Goal: Transaction & Acquisition: Book appointment/travel/reservation

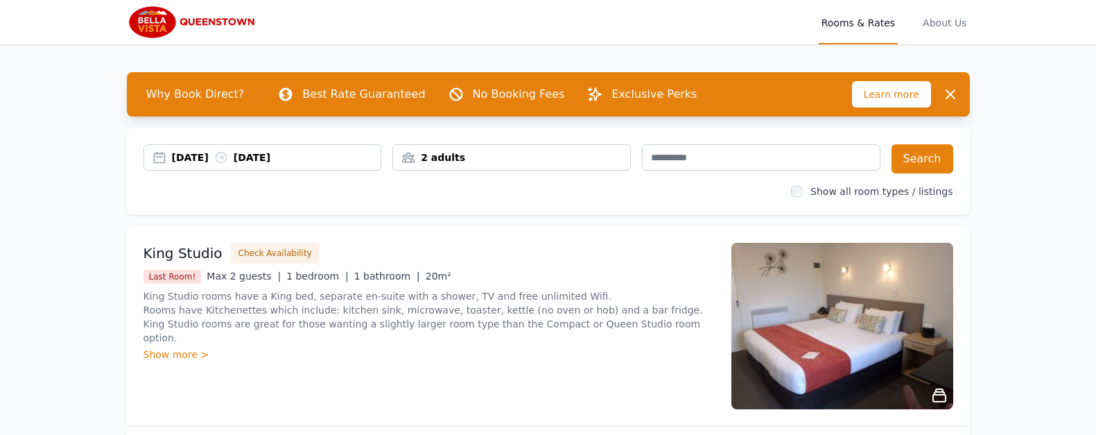
click at [194, 347] on div "Show more >" at bounding box center [429, 354] width 571 height 14
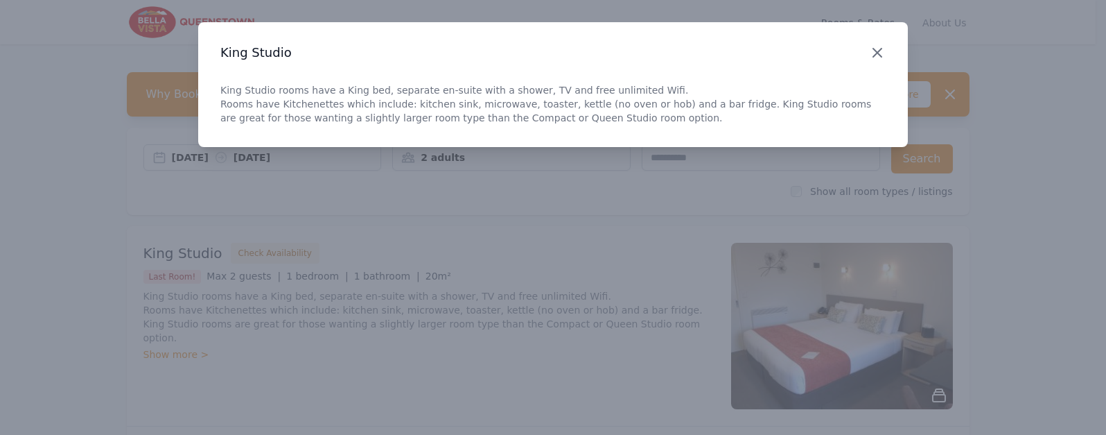
click at [883, 53] on icon "button" at bounding box center [877, 52] width 17 height 17
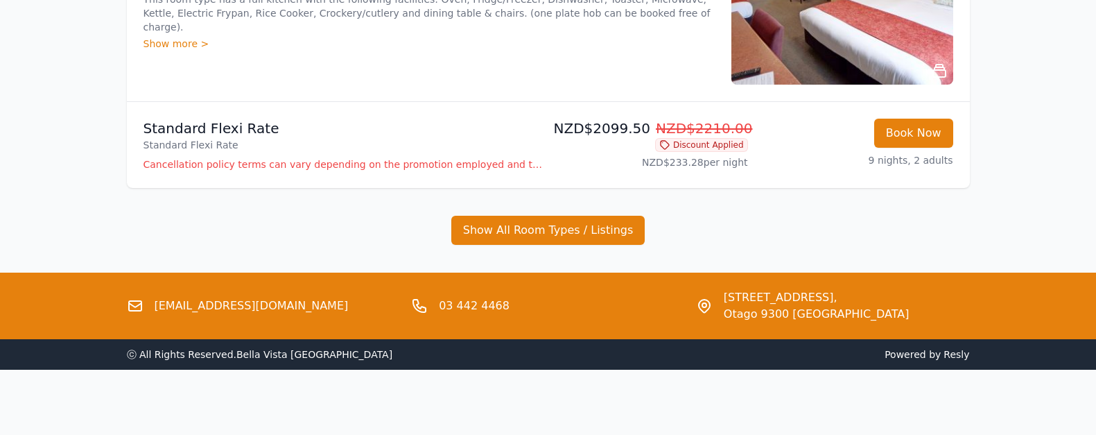
scroll to position [628, 0]
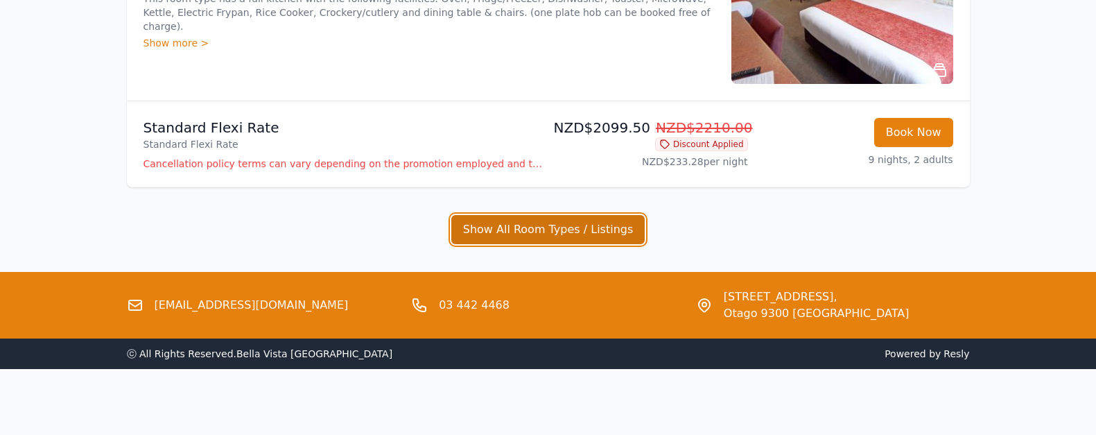
click at [543, 232] on button "Show All Room Types / Listings" at bounding box center [548, 229] width 194 height 29
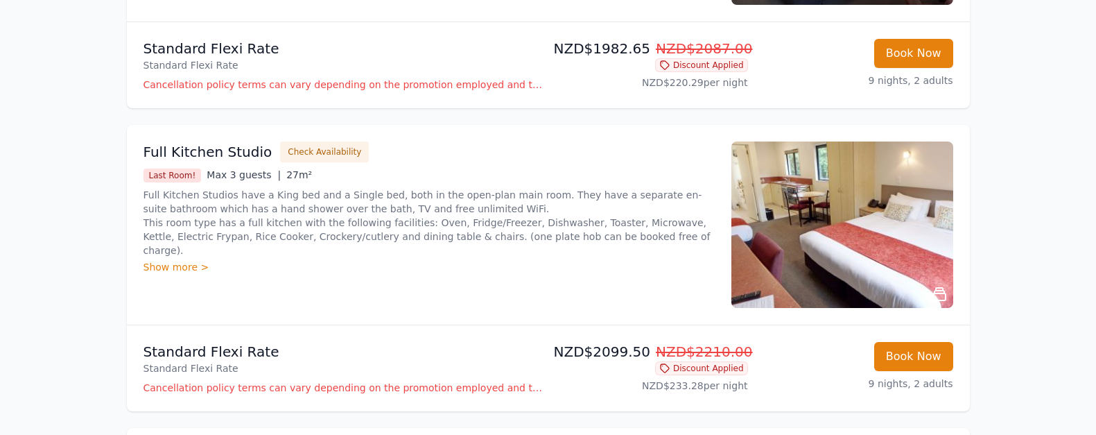
scroll to position [401, 0]
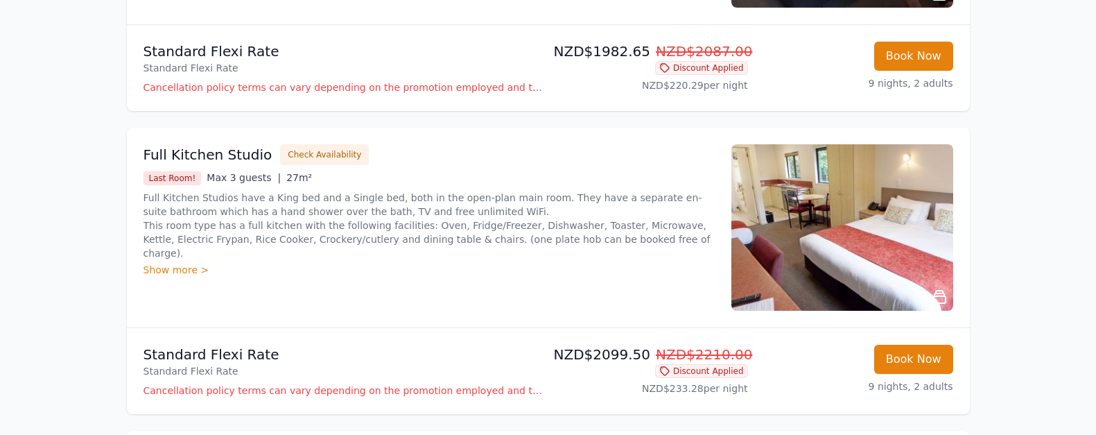
click at [173, 263] on div "Show more >" at bounding box center [429, 270] width 571 height 14
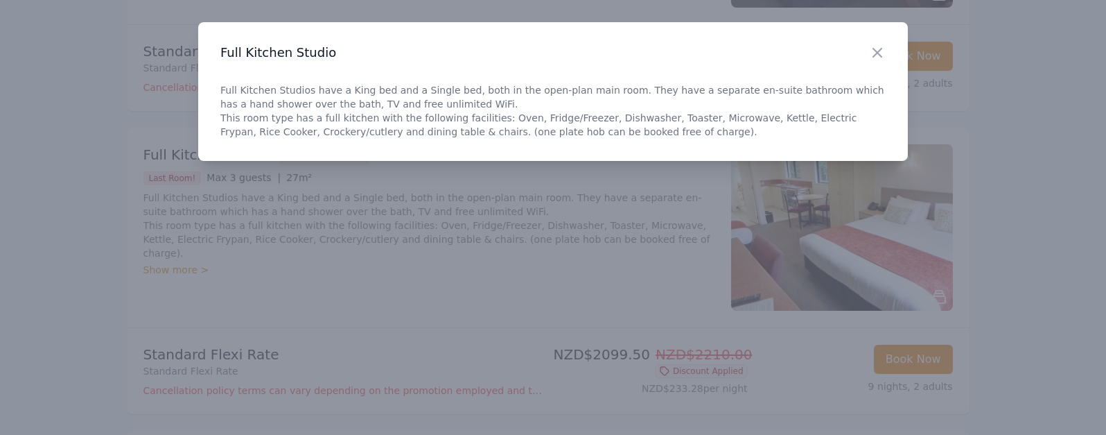
click at [173, 254] on div at bounding box center [553, 217] width 1106 height 435
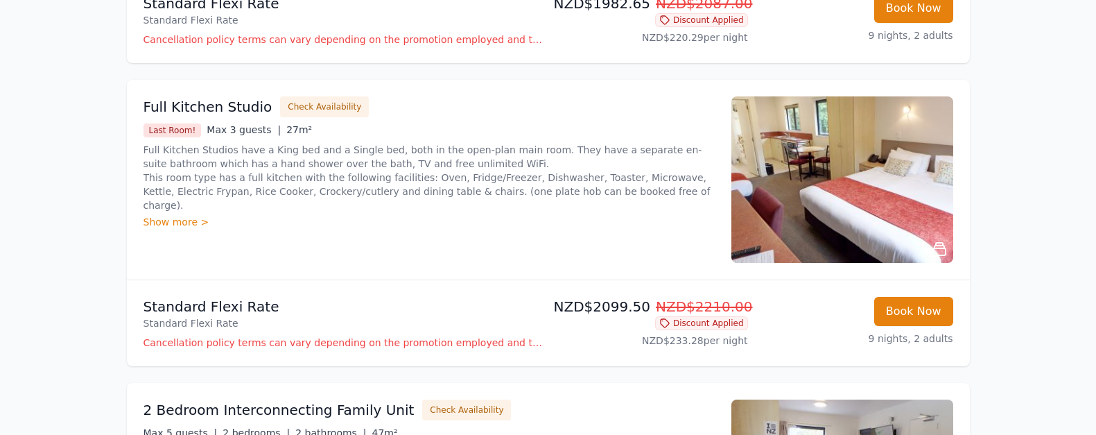
scroll to position [450, 0]
click at [856, 184] on img at bounding box center [842, 179] width 222 height 166
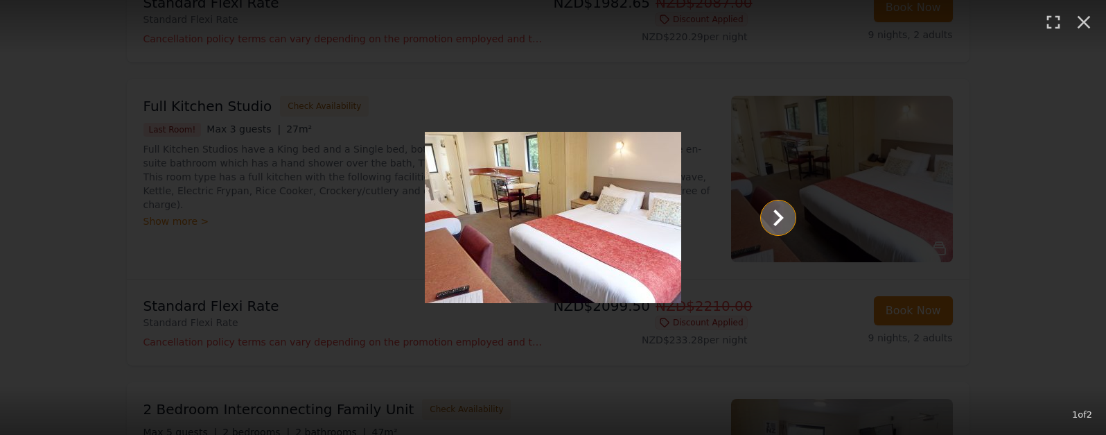
click at [774, 223] on icon "Show slide 2 of 2" at bounding box center [779, 217] width 10 height 17
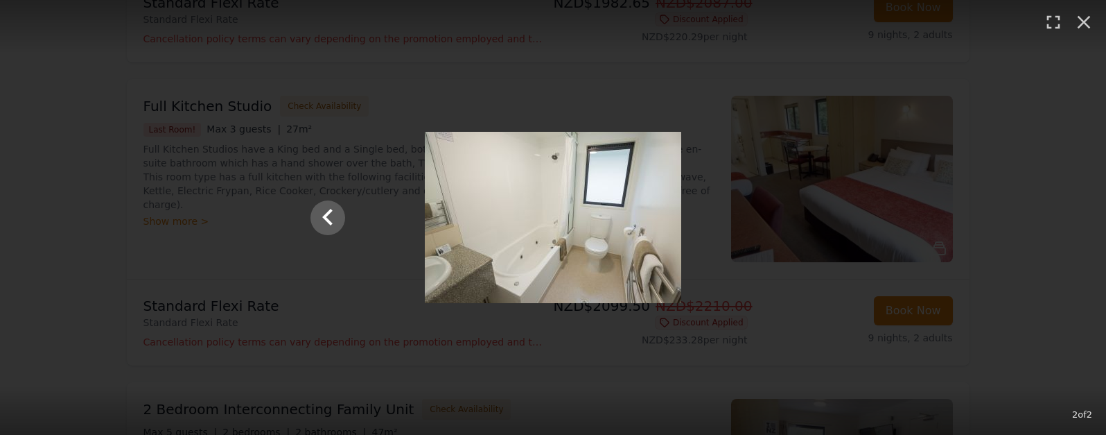
click at [774, 223] on div at bounding box center [553, 217] width 513 height 171
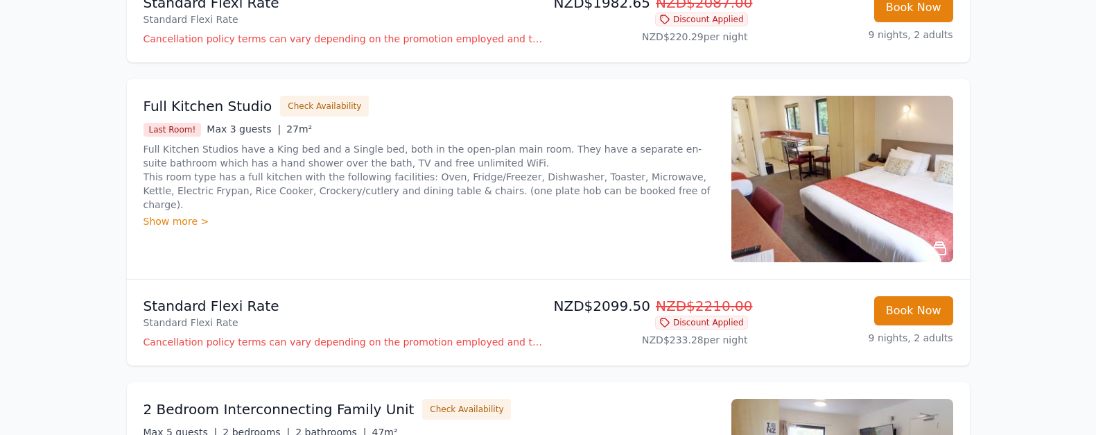
click at [812, 223] on img at bounding box center [842, 179] width 222 height 166
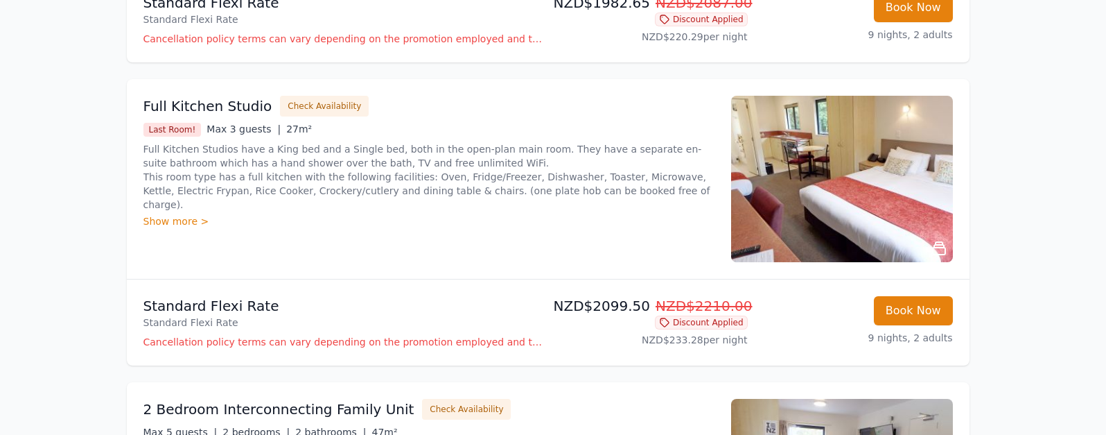
click at [810, 215] on div "1 of 2" at bounding box center [552, 244] width 995 height 391
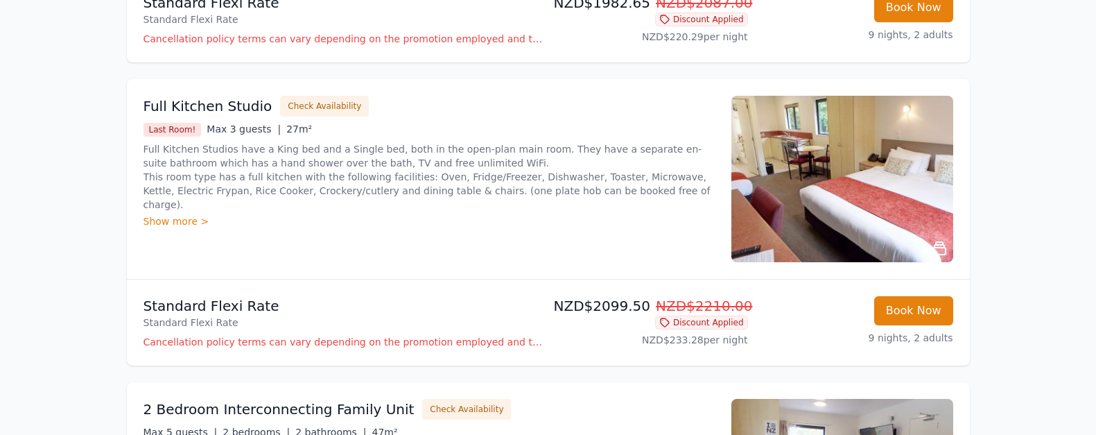
click at [810, 214] on img at bounding box center [842, 179] width 222 height 166
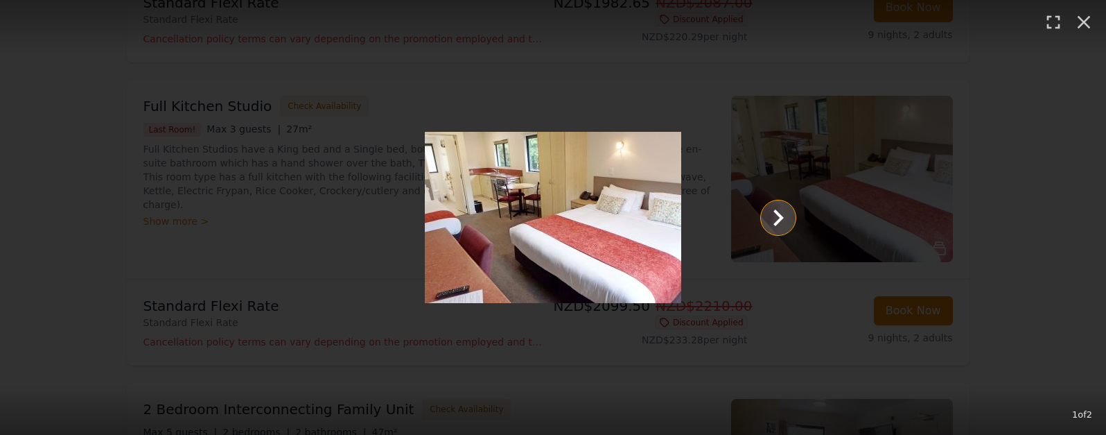
click at [783, 214] on icon "Show slide 2 of 2" at bounding box center [778, 217] width 33 height 33
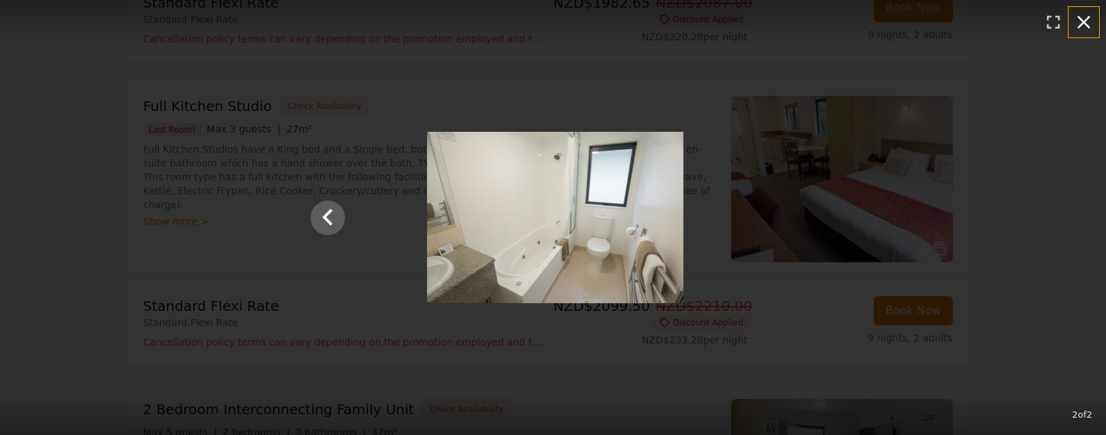
click at [1082, 28] on icon "button" at bounding box center [1084, 22] width 22 height 22
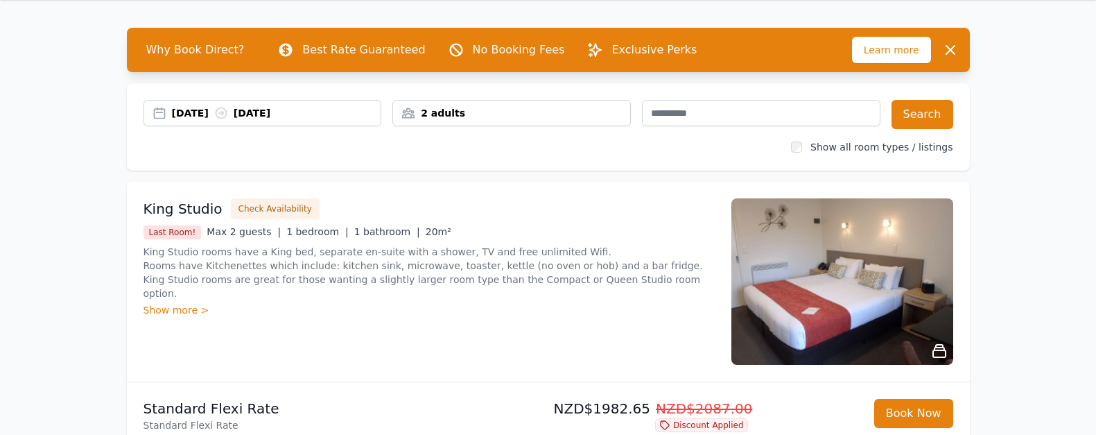
scroll to position [0, 0]
